Goal: Task Accomplishment & Management: Manage account settings

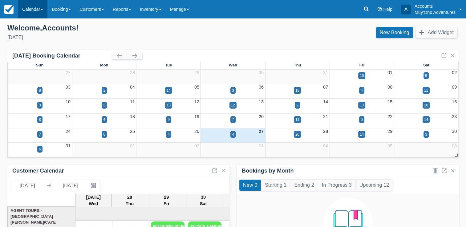
click at [35, 16] on link "Calendar" at bounding box center [33, 9] width 30 height 18
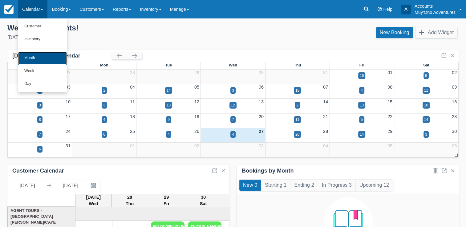
click at [37, 55] on link "Month" at bounding box center [42, 58] width 49 height 13
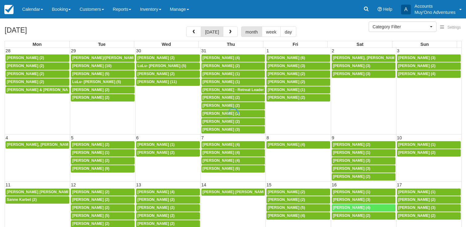
select select
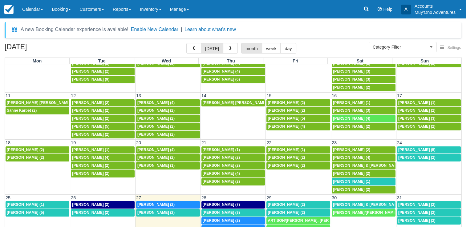
scroll to position [50, 0]
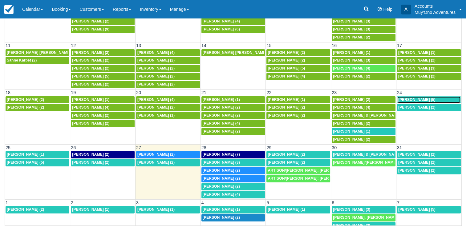
click at [398, 98] on span "Calee Yoe (5)" at bounding box center [416, 100] width 37 height 4
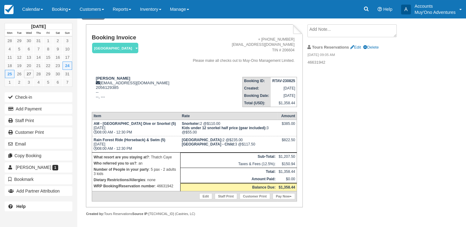
scroll to position [35, 0]
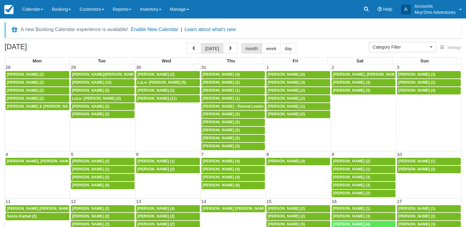
select select
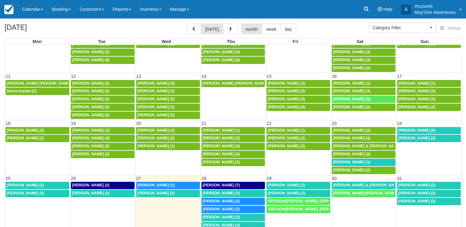
scroll to position [20, 0]
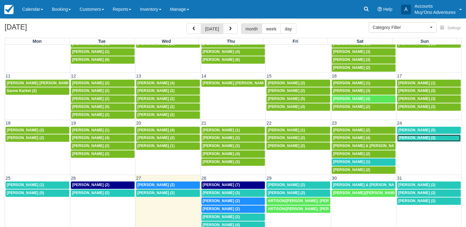
click at [405, 136] on span "Sarah Andersen (2)" at bounding box center [416, 138] width 37 height 4
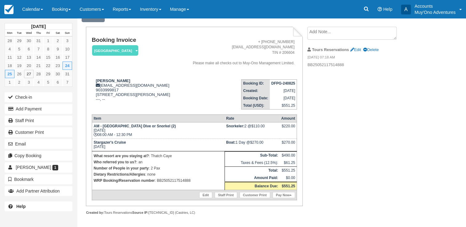
scroll to position [31, 0]
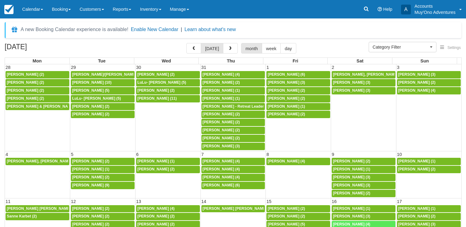
select select
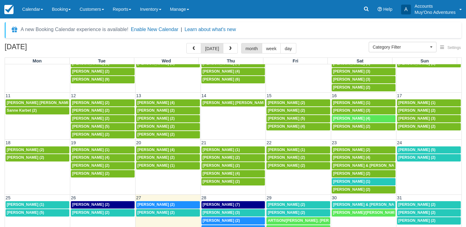
scroll to position [106, 0]
click at [349, 180] on span "Mary Michaud (1)" at bounding box center [351, 182] width 37 height 4
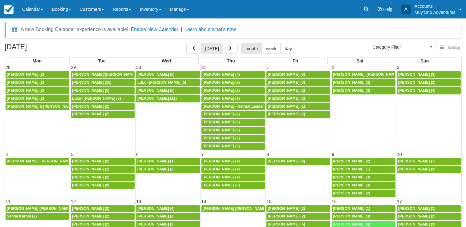
select select
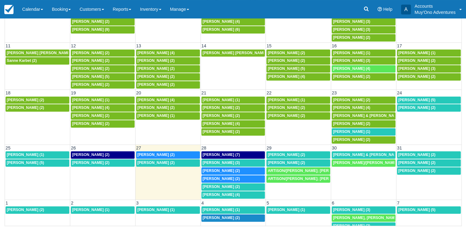
scroll to position [50, 0]
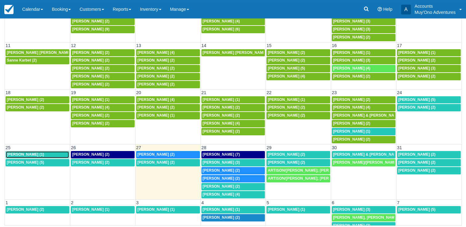
click at [31, 153] on span "[PERSON_NAME] (1)" at bounding box center [25, 155] width 37 height 4
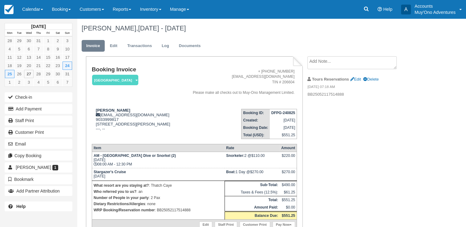
scroll to position [41, 0]
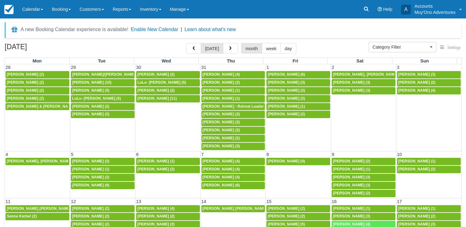
select select
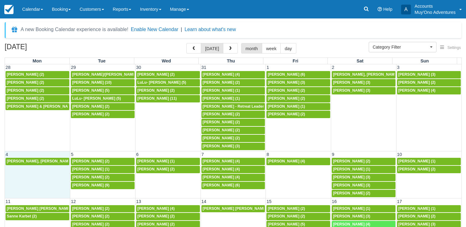
click at [31, 185] on td "8a Molly Sullivan, Abby Turnbull (2)" at bounding box center [37, 178] width 65 height 40
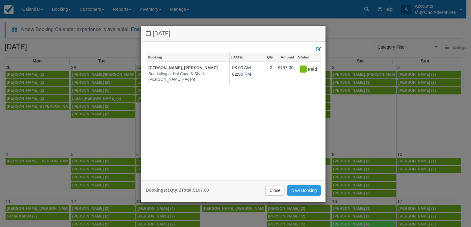
click at [420, 119] on div "Monday August 4 2025 Booking Aug 4 Qty Amount Status Molly Sullivan, Abby Turnb…" at bounding box center [235, 113] width 471 height 227
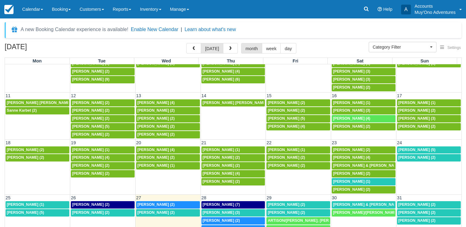
scroll to position [15, 0]
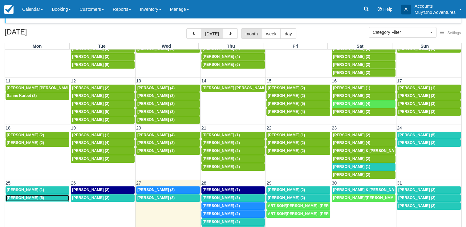
click at [22, 196] on span "Calee Yoe (5)" at bounding box center [25, 198] width 37 height 4
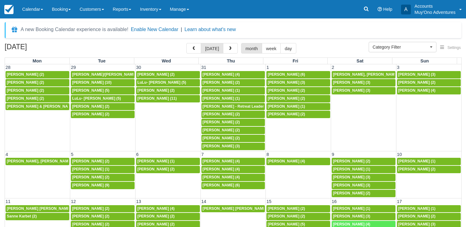
select select
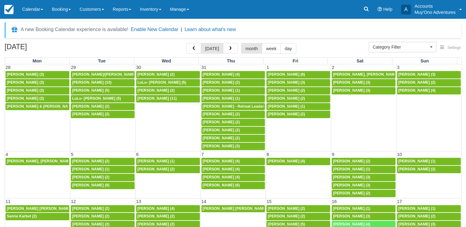
scroll to position [106, 0]
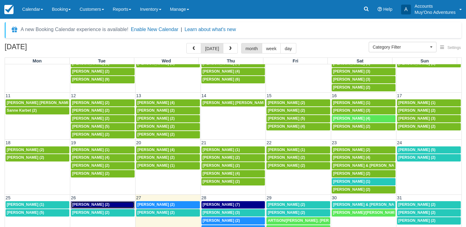
click at [101, 203] on div "April Taylor (2)" at bounding box center [102, 205] width 61 height 5
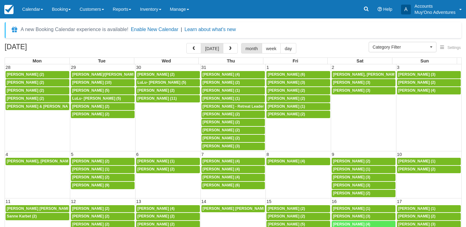
select select
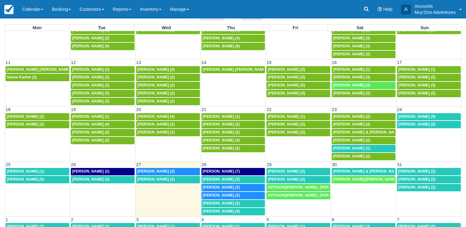
scroll to position [34, 0]
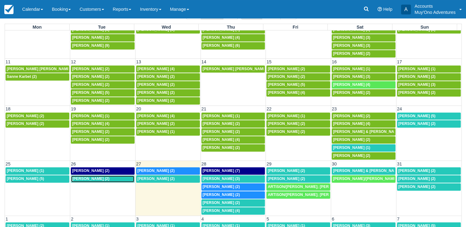
click at [106, 177] on div "8a [PERSON_NAME] (2)" at bounding box center [102, 179] width 61 height 5
